Goal: Use online tool/utility: Utilize a website feature to perform a specific function

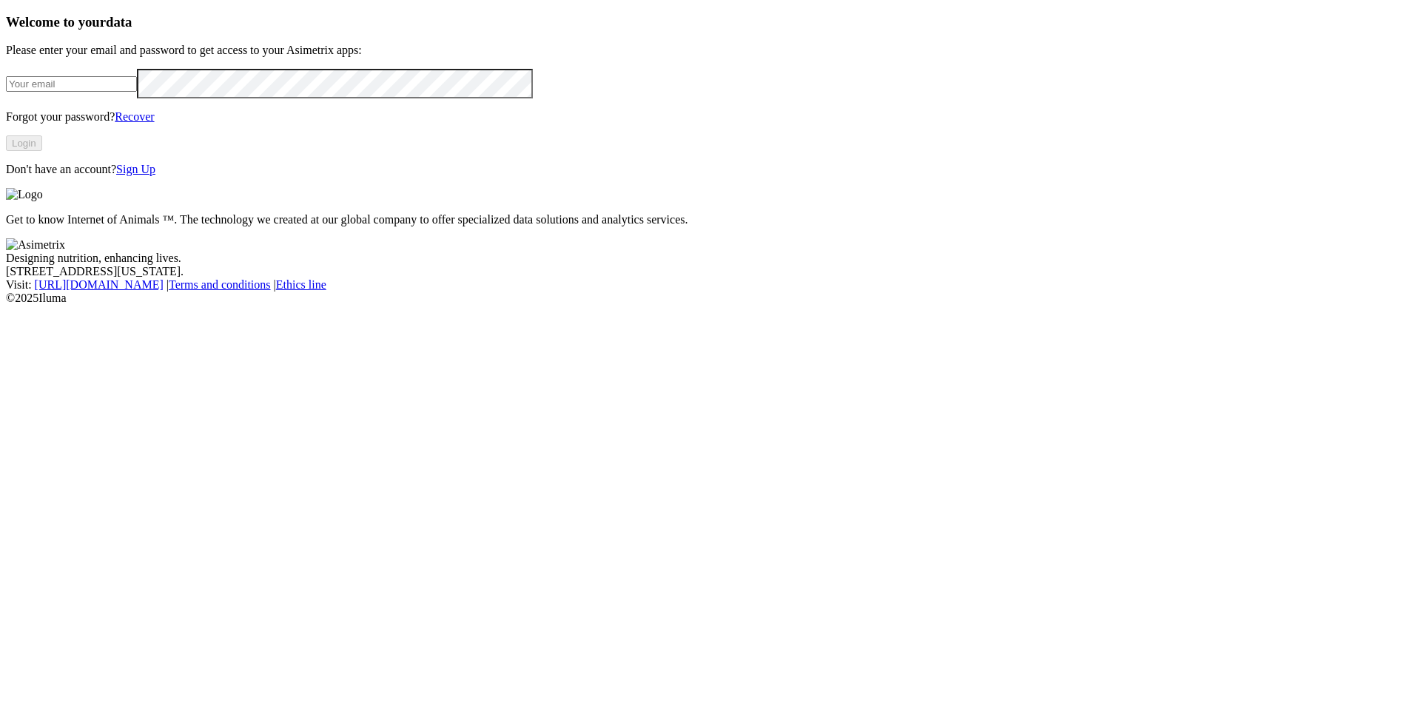
type input "[EMAIL_ADDRESS][DOMAIN_NAME]"
click at [42, 151] on button "Login" at bounding box center [24, 143] width 36 height 16
